Goal: Navigation & Orientation: Understand site structure

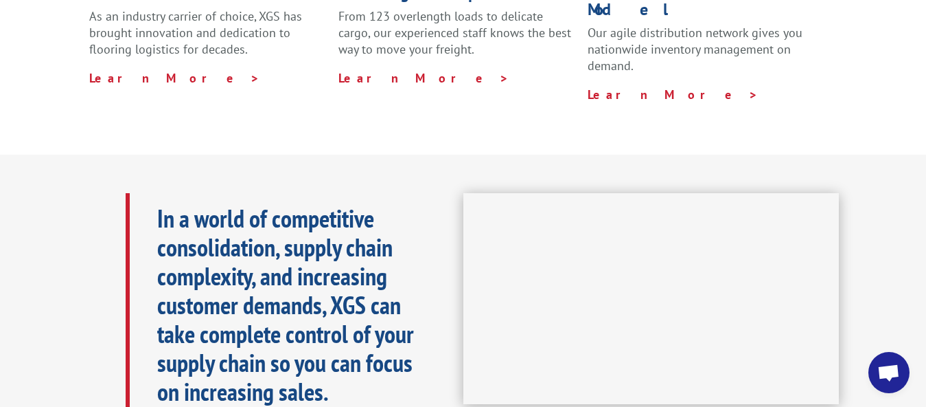
scroll to position [559, 0]
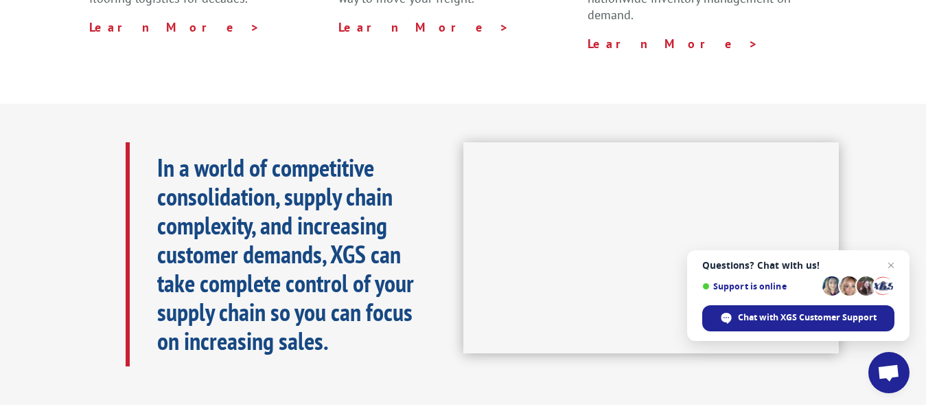
drag, startPoint x: 892, startPoint y: 264, endPoint x: 546, endPoint y: 92, distance: 386.4
click at [546, 104] on div "In a world of competitive consolidation, supply chain complexity, and increasin…" at bounding box center [463, 254] width 926 height 301
click at [891, 269] on span "Open chat" at bounding box center [891, 265] width 17 height 17
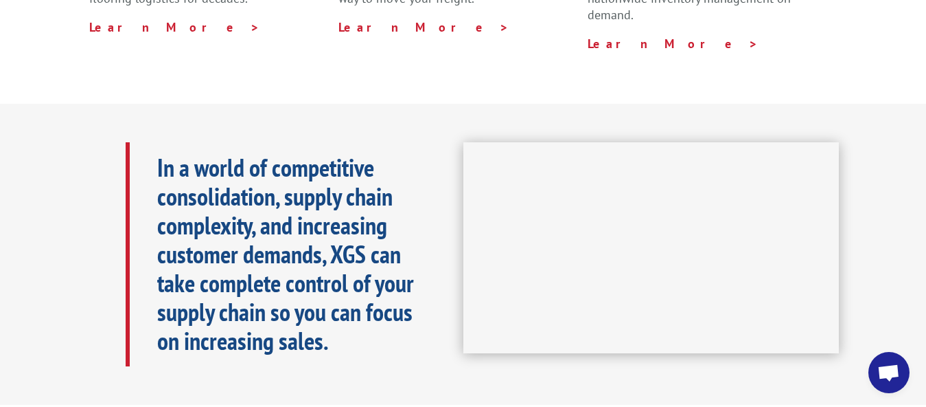
drag, startPoint x: 933, startPoint y: 400, endPoint x: 645, endPoint y: 378, distance: 288.5
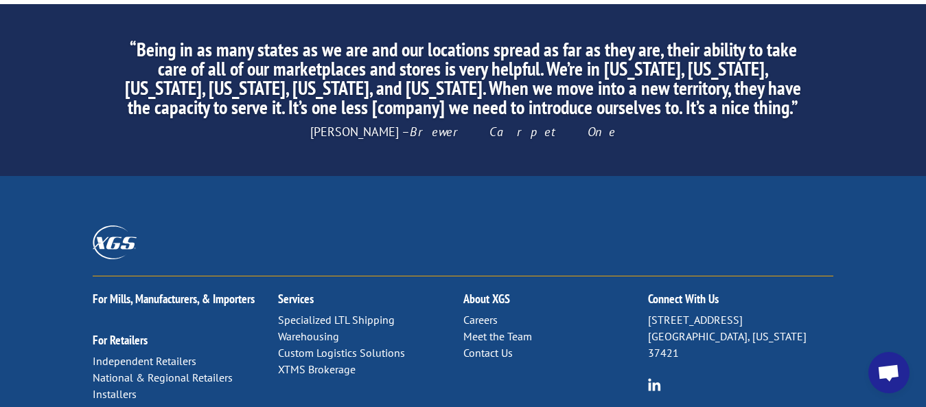
scroll to position [2269, 0]
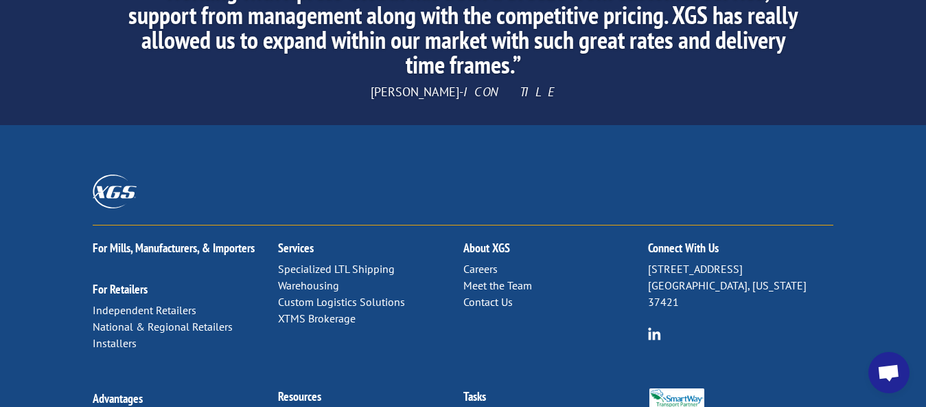
click at [499, 278] on link "Meet the Team" at bounding box center [498, 285] width 69 height 14
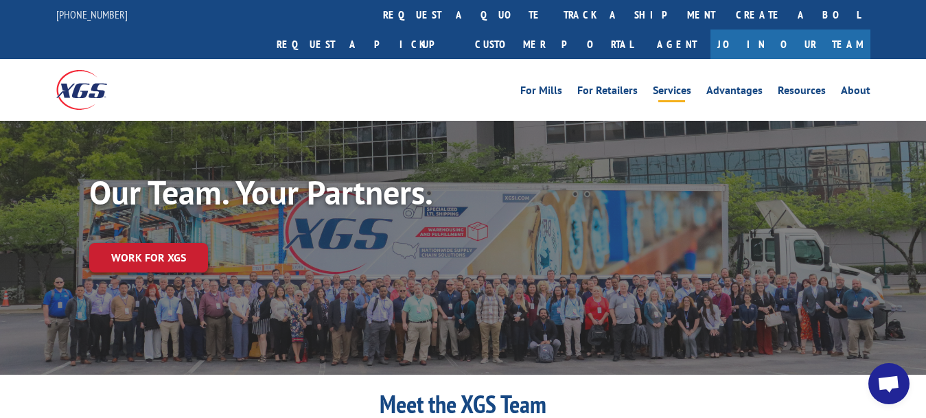
click at [672, 85] on link "Services" at bounding box center [672, 92] width 38 height 15
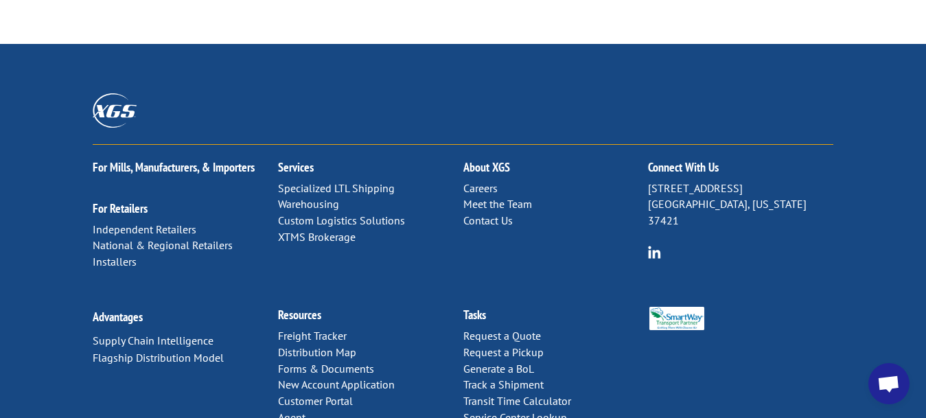
scroll to position [916, 0]
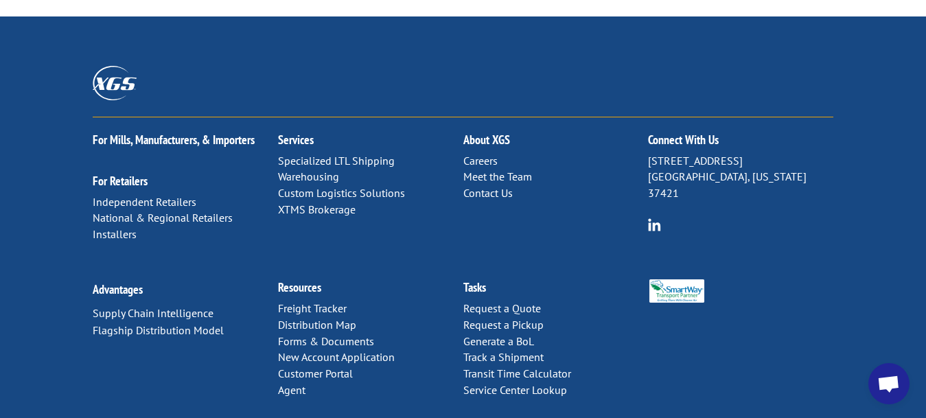
click at [474, 154] on link "Careers" at bounding box center [481, 161] width 34 height 14
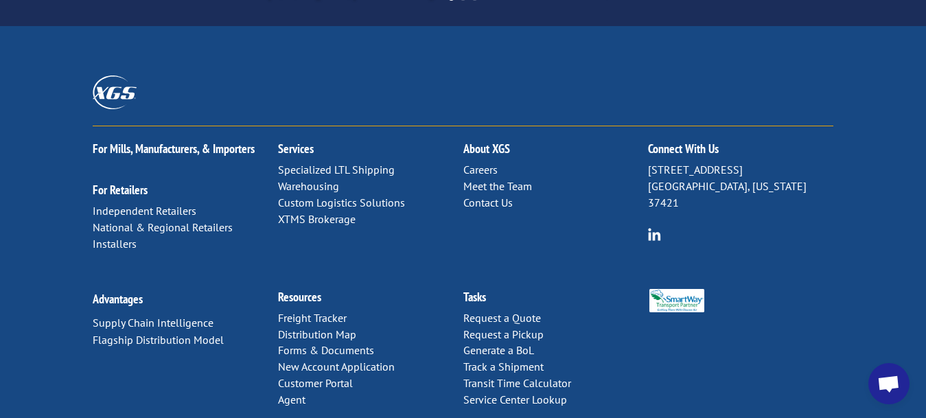
scroll to position [1541, 0]
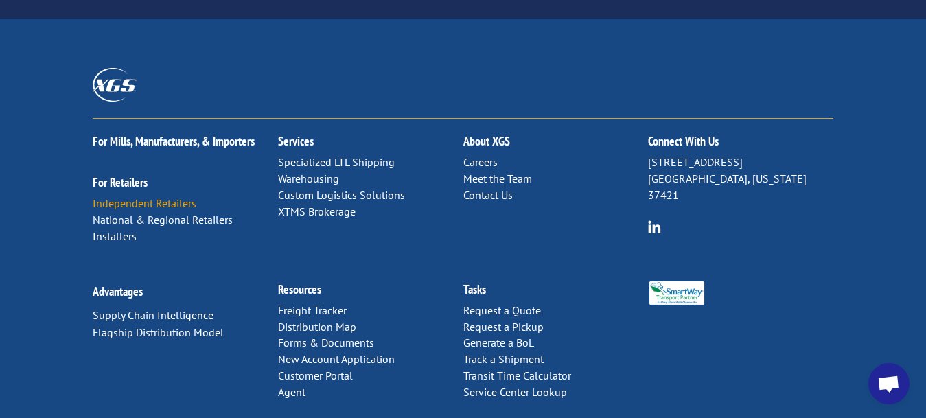
click at [133, 196] on link "Independent Retailers" at bounding box center [145, 203] width 104 height 14
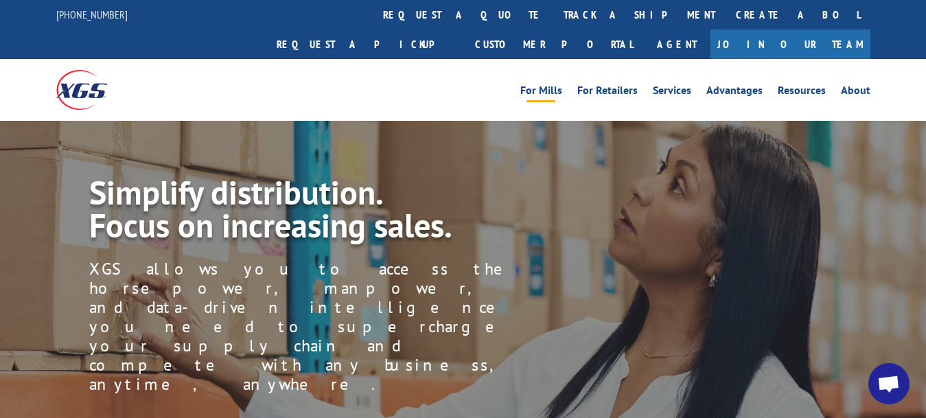
click at [542, 85] on link "For Mills" at bounding box center [542, 92] width 42 height 15
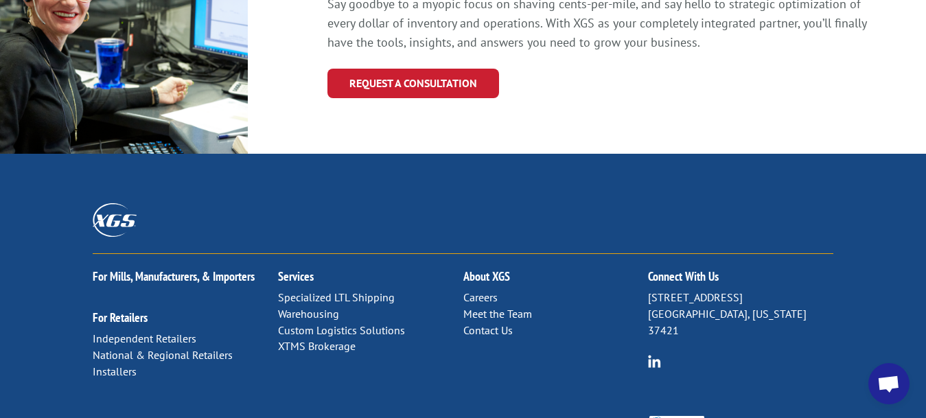
scroll to position [1667, 0]
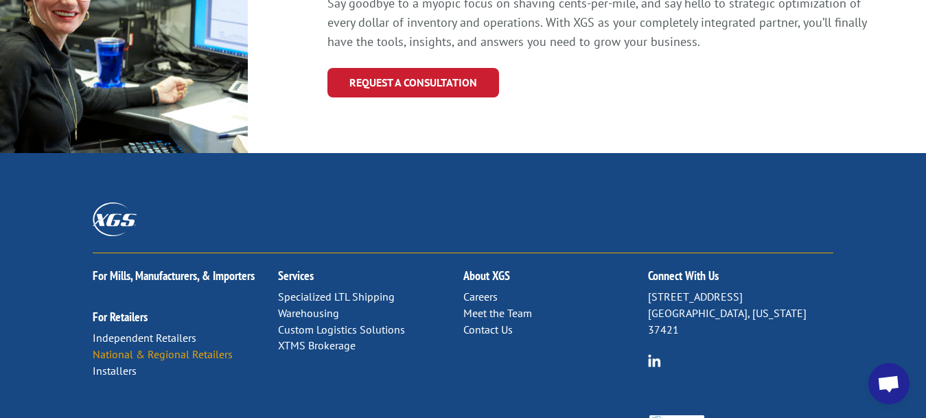
click at [190, 348] on link "National & Regional Retailers" at bounding box center [163, 355] width 140 height 14
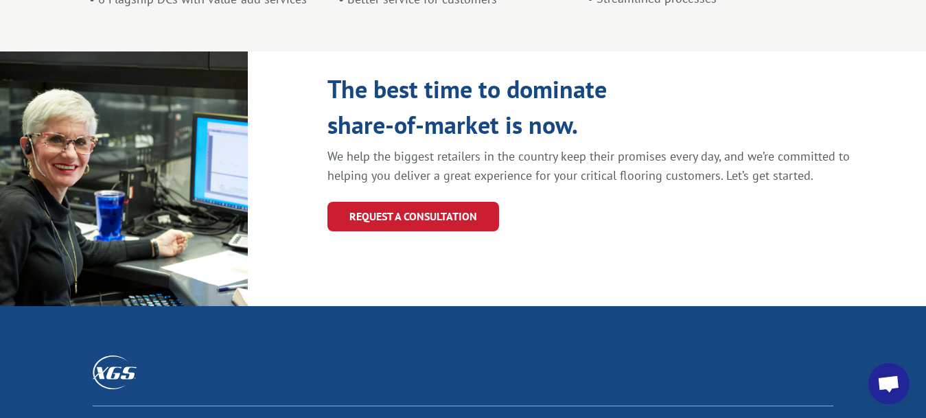
scroll to position [1705, 0]
